Goal: Check status: Check status

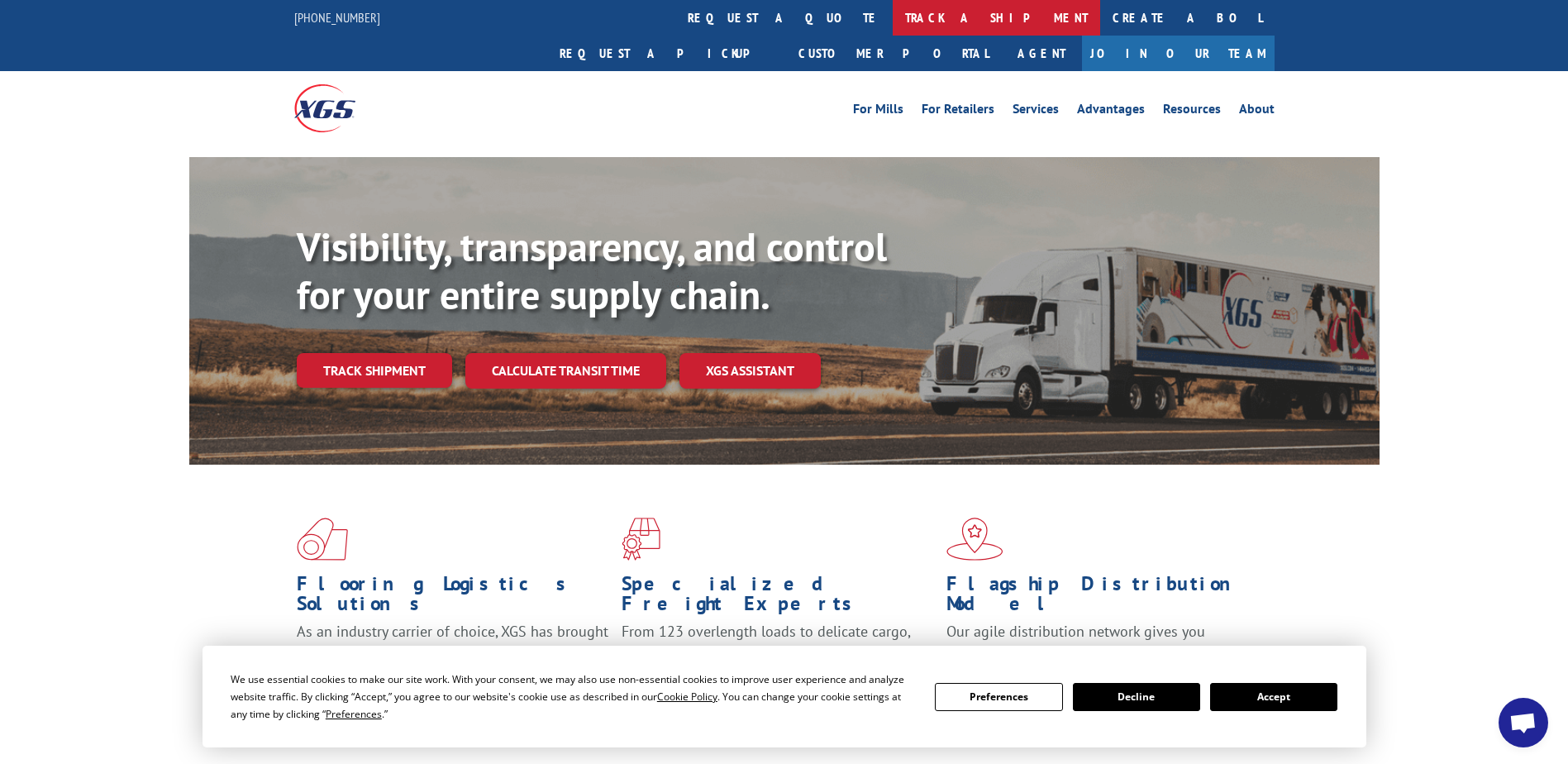
click at [893, 23] on link "track a shipment" at bounding box center [996, 17] width 207 height 36
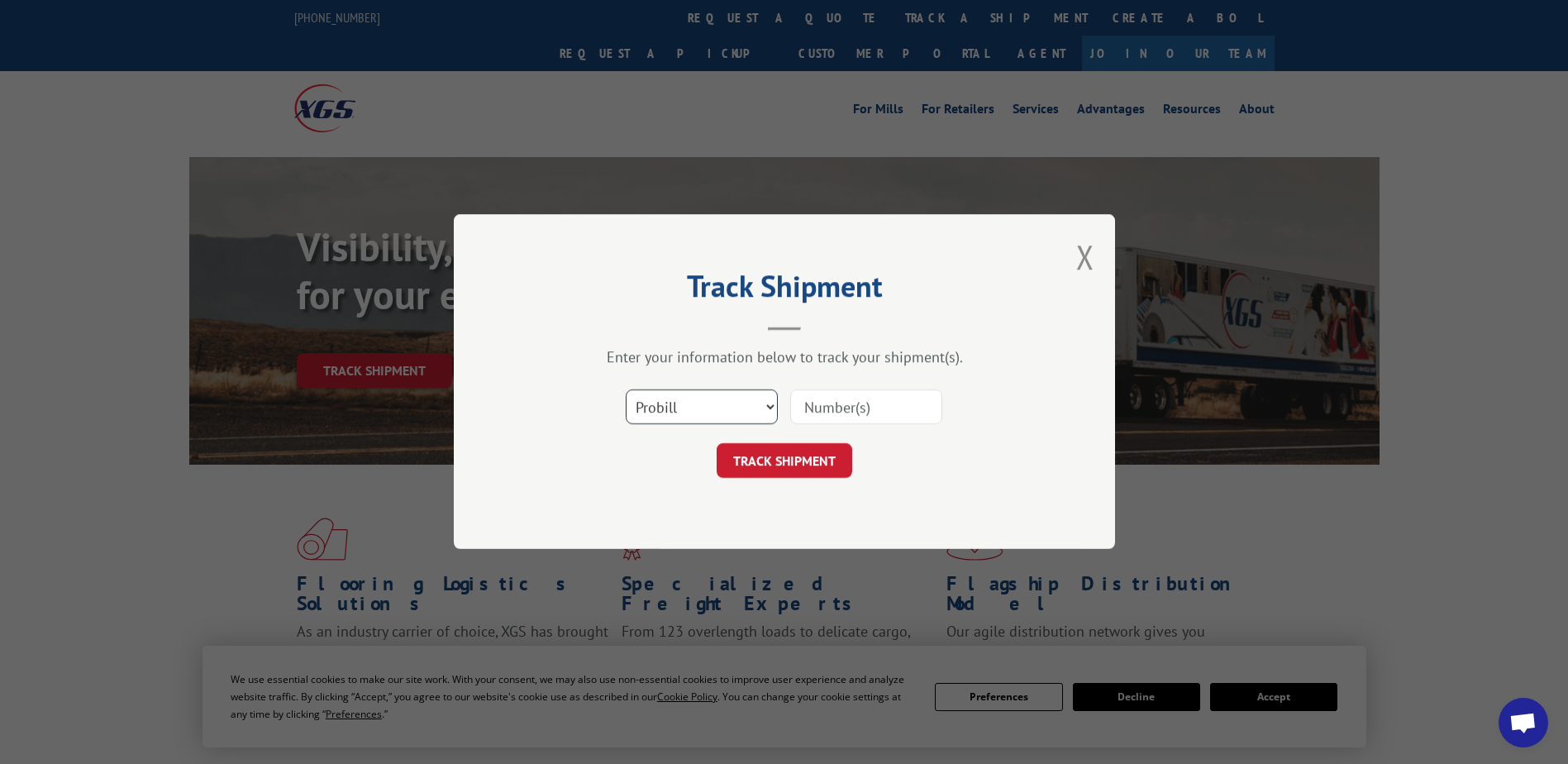
click at [672, 409] on select "Select category... Probill BOL PO" at bounding box center [702, 408] width 152 height 35
select select "bol"
click at [625, 390] on select "Select category... Probill BOL PO" at bounding box center [702, 408] width 152 height 35
click at [823, 409] on input at bounding box center [866, 408] width 152 height 35
paste input "2854053"
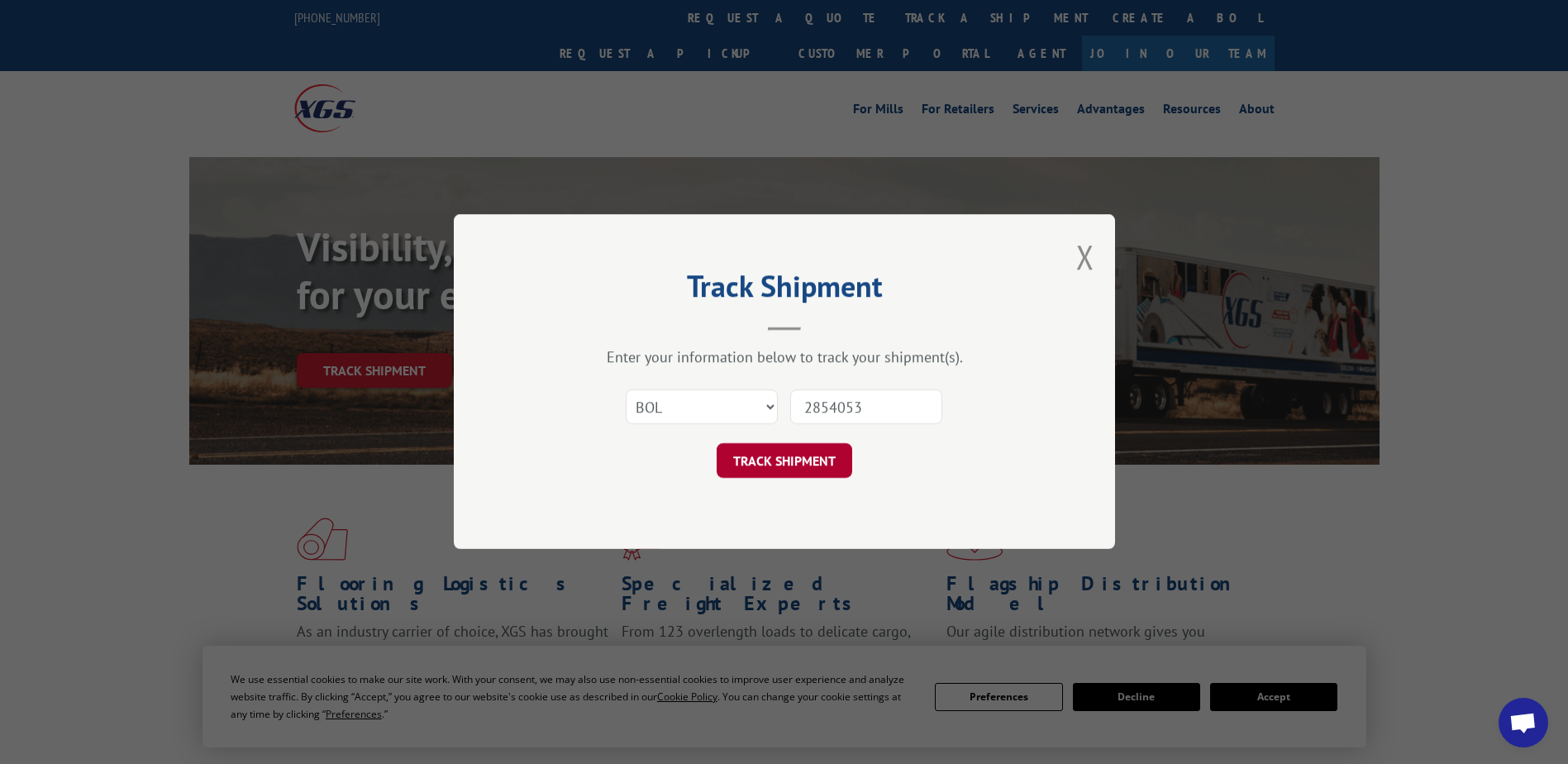
type input "2854053"
click at [755, 448] on button "TRACK SHIPMENT" at bounding box center [784, 462] width 136 height 35
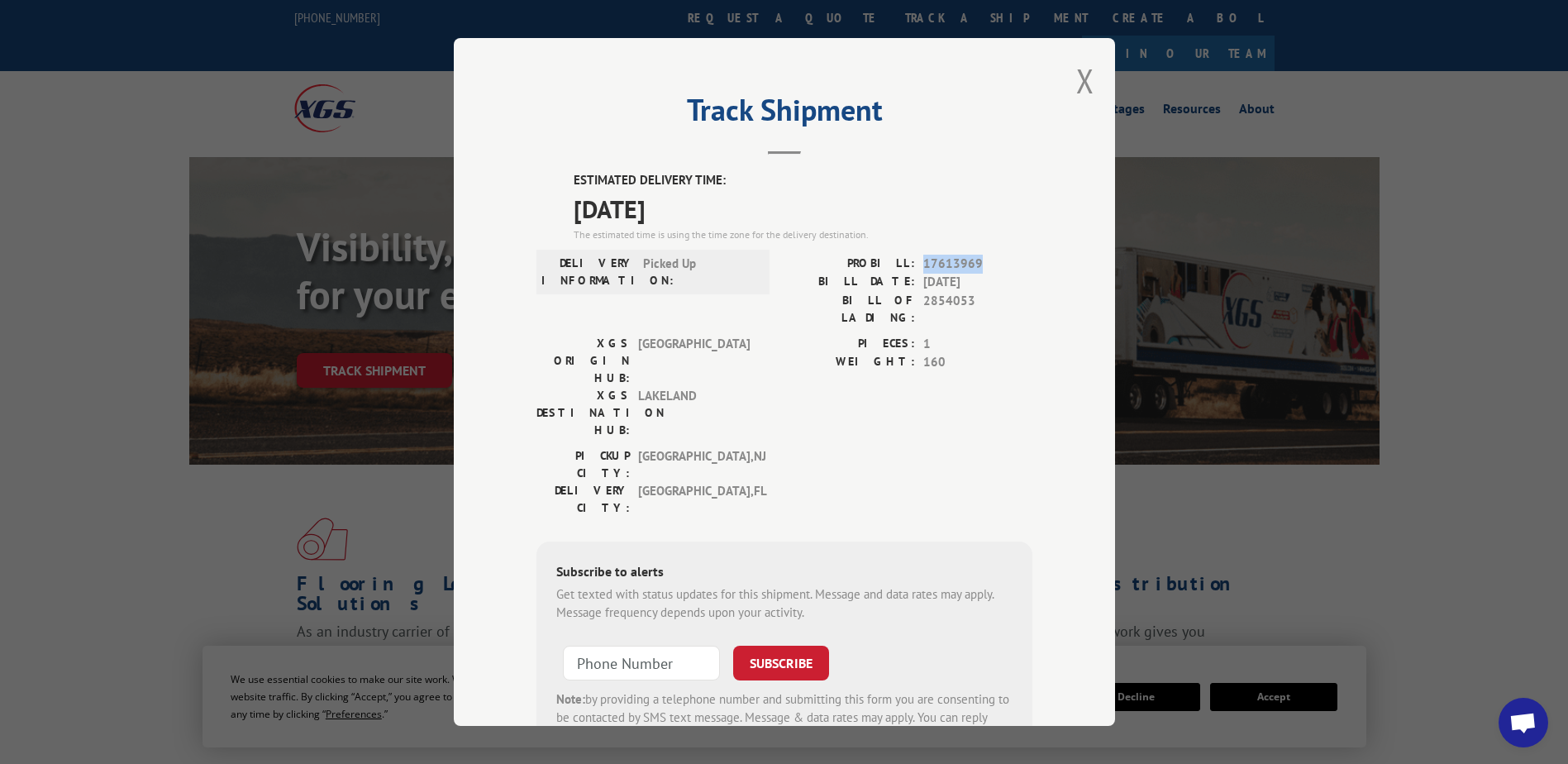
drag, startPoint x: 917, startPoint y: 265, endPoint x: 983, endPoint y: 261, distance: 66.1
click at [983, 261] on span "17613969" at bounding box center [978, 264] width 109 height 19
drag, startPoint x: 983, startPoint y: 261, endPoint x: 934, endPoint y: 260, distance: 49.0
drag, startPoint x: 934, startPoint y: 260, endPoint x: 835, endPoint y: 336, distance: 124.8
click at [854, 335] on label "PIECES:" at bounding box center [850, 344] width 131 height 19
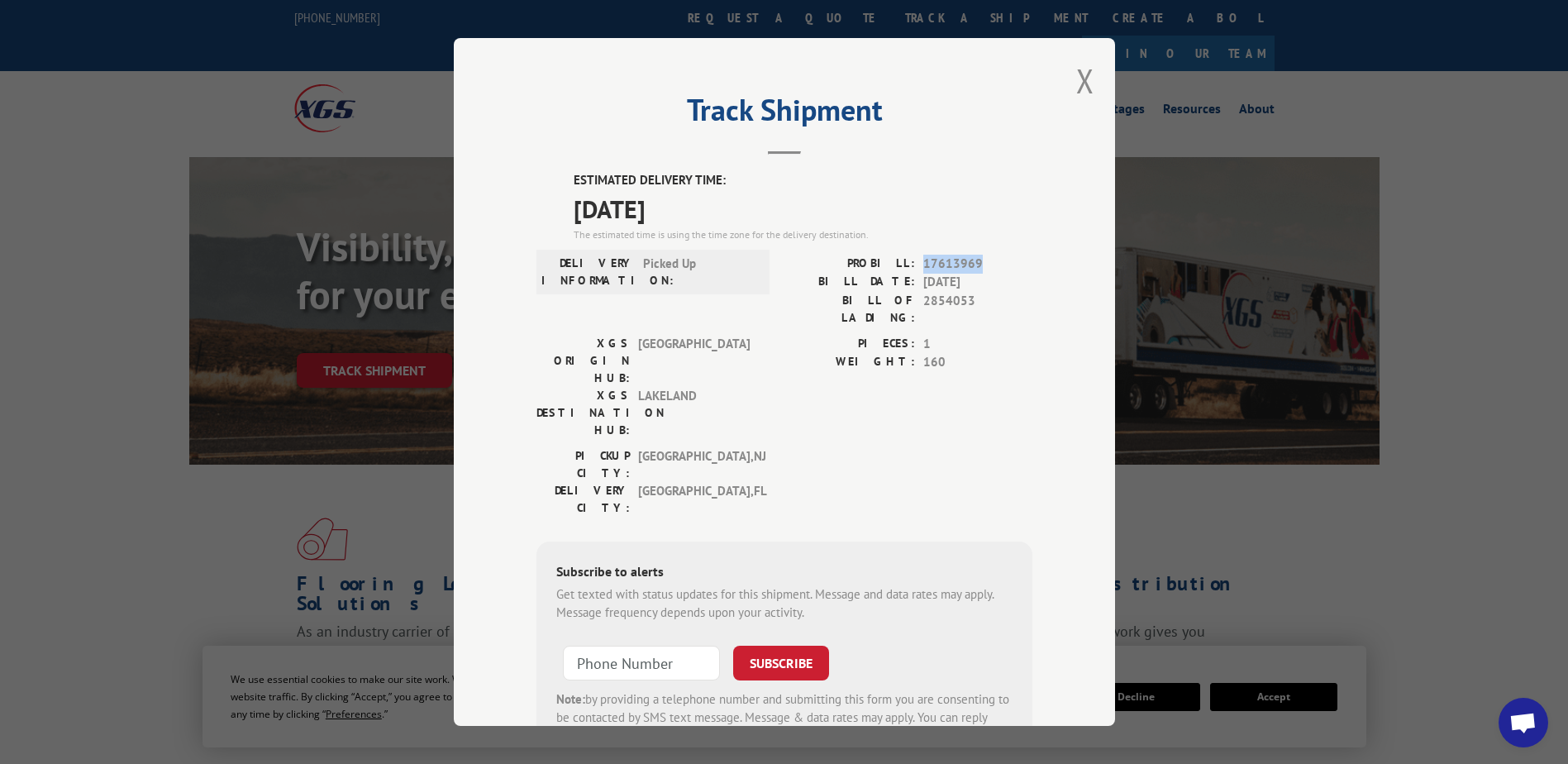
drag, startPoint x: 916, startPoint y: 261, endPoint x: 991, endPoint y: 261, distance: 75.0
click at [991, 261] on div "PROBILL: 17613969" at bounding box center [908, 264] width 248 height 19
drag, startPoint x: 991, startPoint y: 261, endPoint x: 931, endPoint y: 264, distance: 60.1
copy span "17613969"
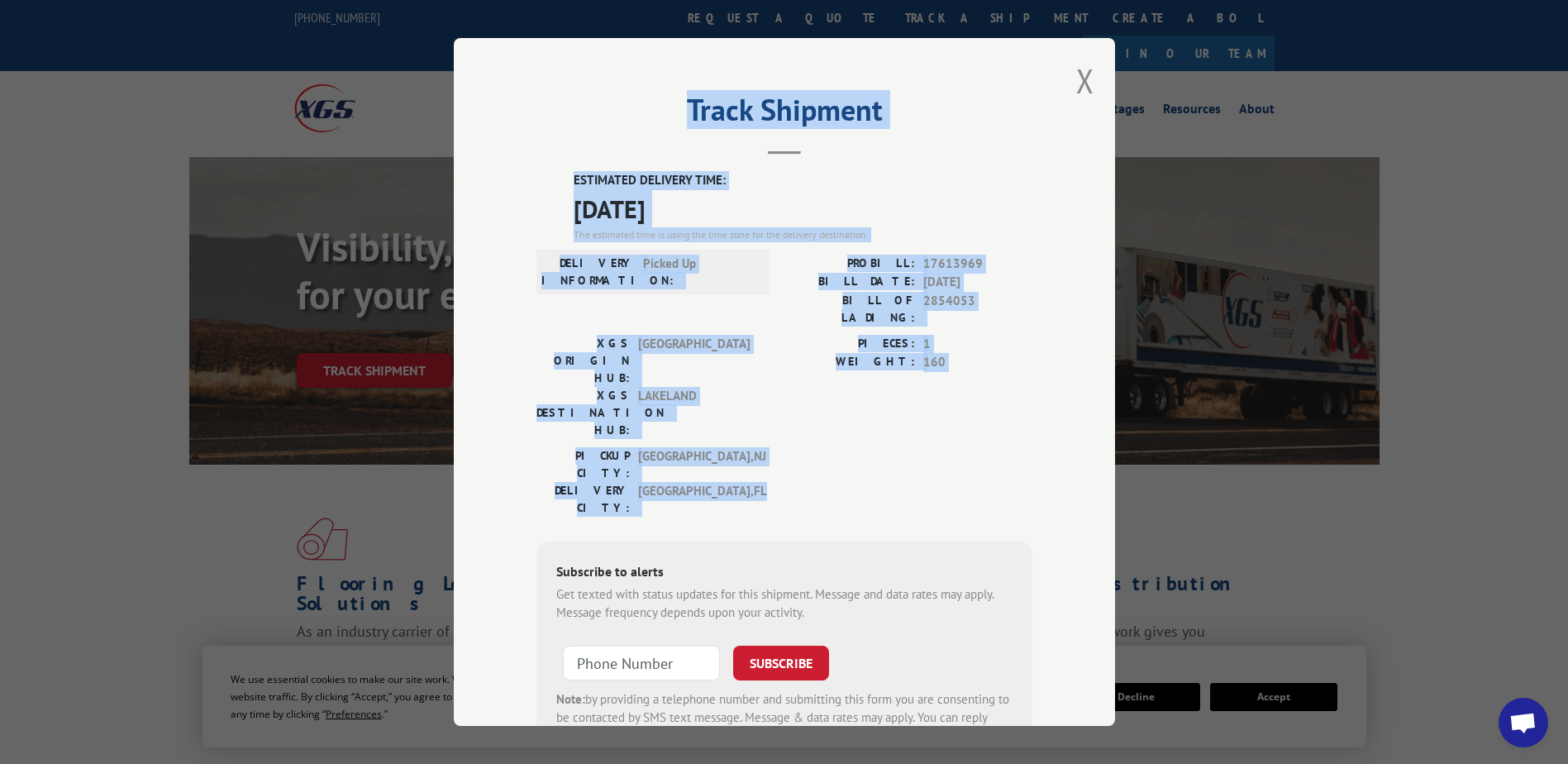
drag, startPoint x: 680, startPoint y: 114, endPoint x: 933, endPoint y: 406, distance: 386.4
click at [933, 406] on div "Track Shipment ESTIMATED DELIVERY TIME: [DATE] The estimated time is using the …" at bounding box center [784, 382] width 661 height 688
copy div "Track Shipment ESTIMATED DELIVERY TIME: [DATE] The estimated time is using the …"
click at [1080, 76] on button "Close modal" at bounding box center [1085, 80] width 18 height 44
